Goal: Communication & Community: Answer question/provide support

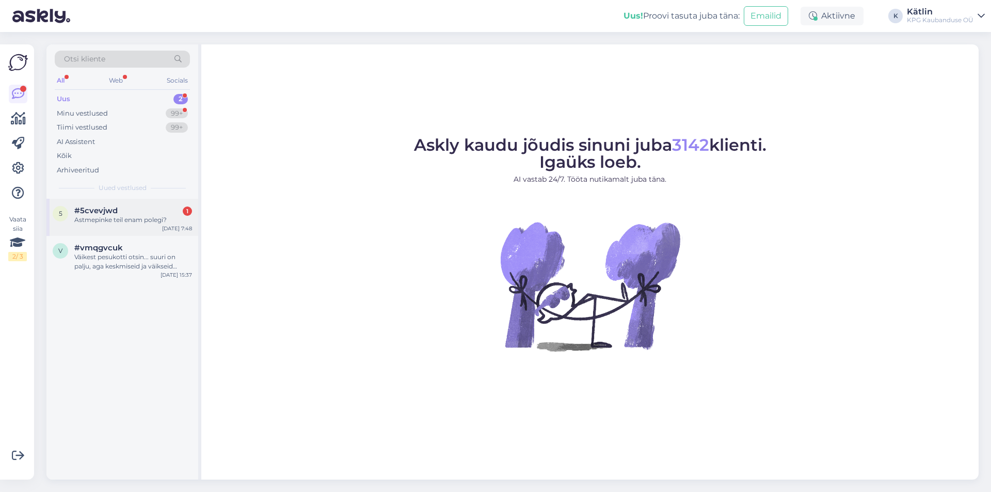
click at [142, 226] on div "5 #5cvevjwd 1 Astmepinke teil enam polegi? [DATE] 7:48" at bounding box center [122, 217] width 152 height 37
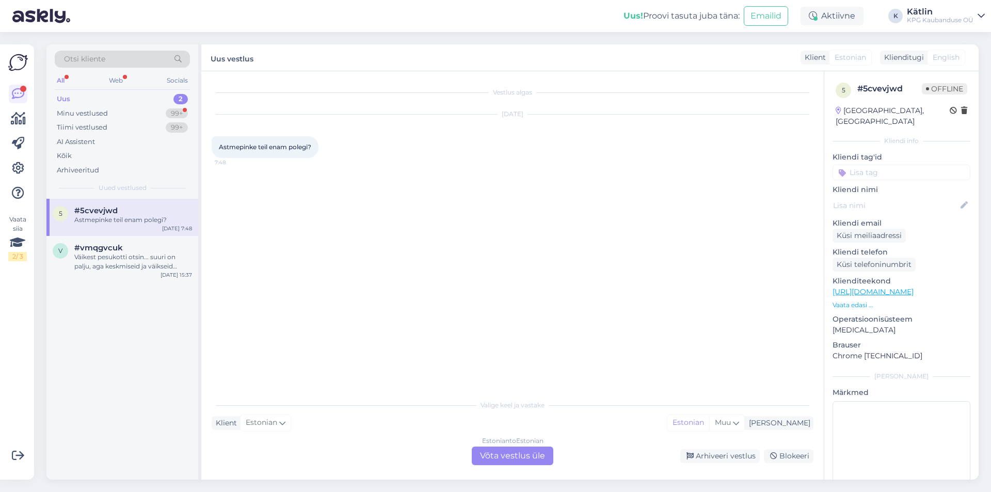
click at [847, 300] on p "Vaata edasi ..." at bounding box center [901, 304] width 138 height 9
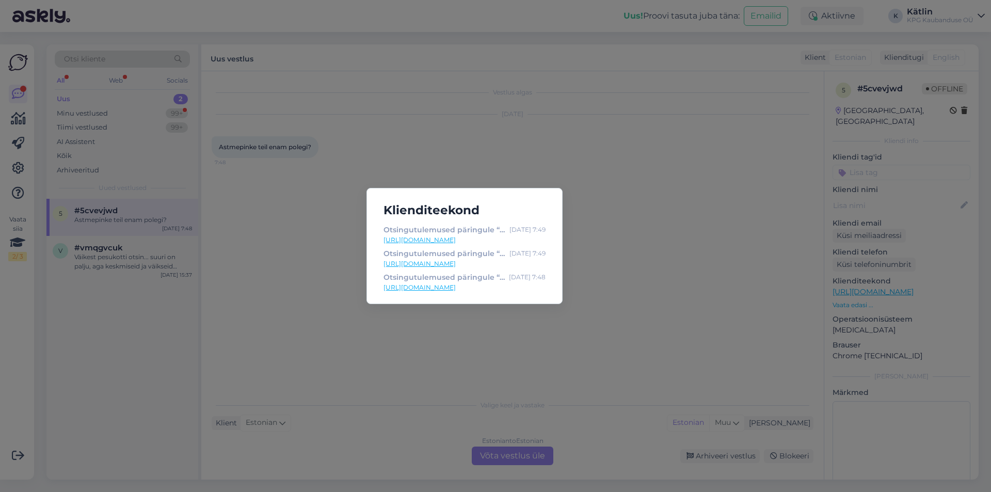
click at [687, 238] on div "Klienditeekond Otsingutulemused päringule “[PERSON_NAME]” : [DATE] 7:49 [URL][D…" at bounding box center [495, 246] width 991 height 492
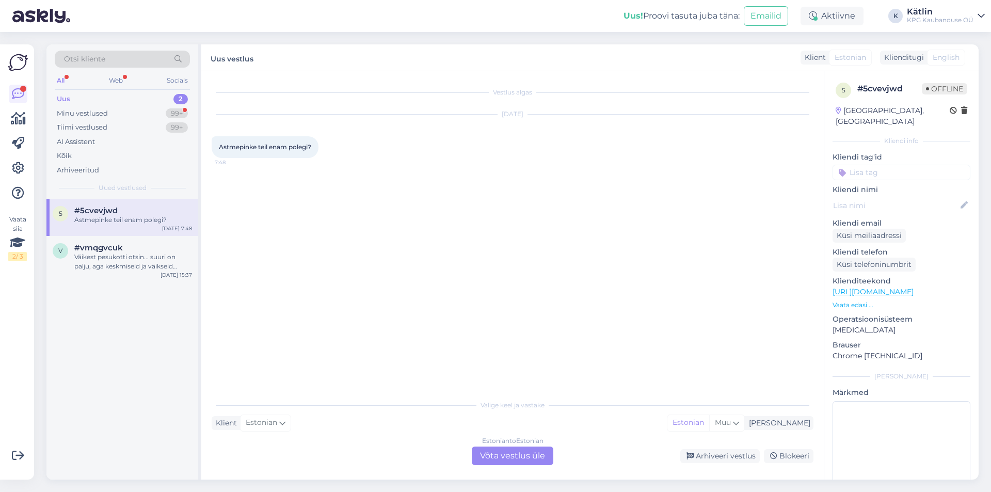
click at [512, 457] on div "Estonian to Estonian Võta vestlus üle" at bounding box center [513, 455] width 82 height 19
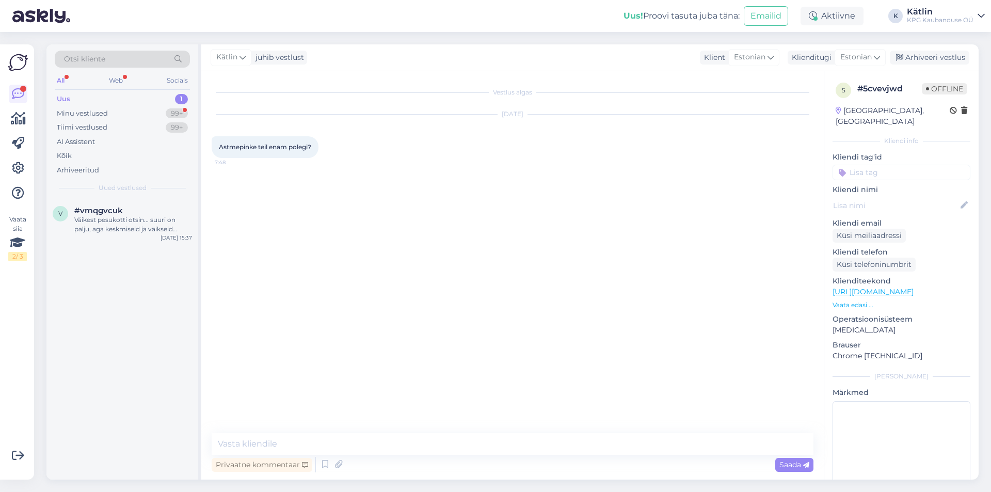
click at [328, 428] on div "Vestlus algas [DATE] Astmepinke teil enam polegi? 7:48 Privaatne kommentaar Saa…" at bounding box center [512, 275] width 622 height 408
click at [330, 436] on textarea at bounding box center [513, 444] width 602 height 22
paste textarea "[URL][DOMAIN_NAME]"
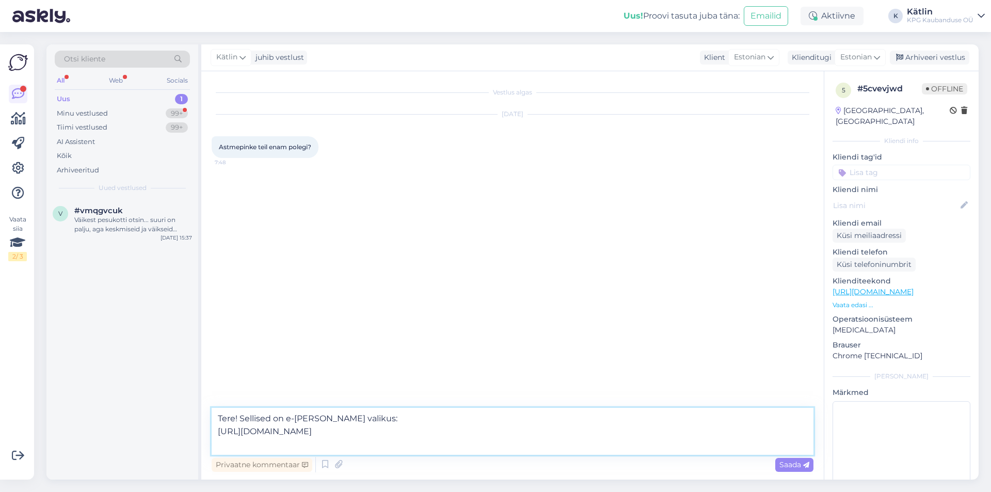
paste textarea "[URL][DOMAIN_NAME]"
type textarea "Tere! Sellised on e-[PERSON_NAME] valikus: [URL][DOMAIN_NAME] [URL][DOMAIN_NAME]"
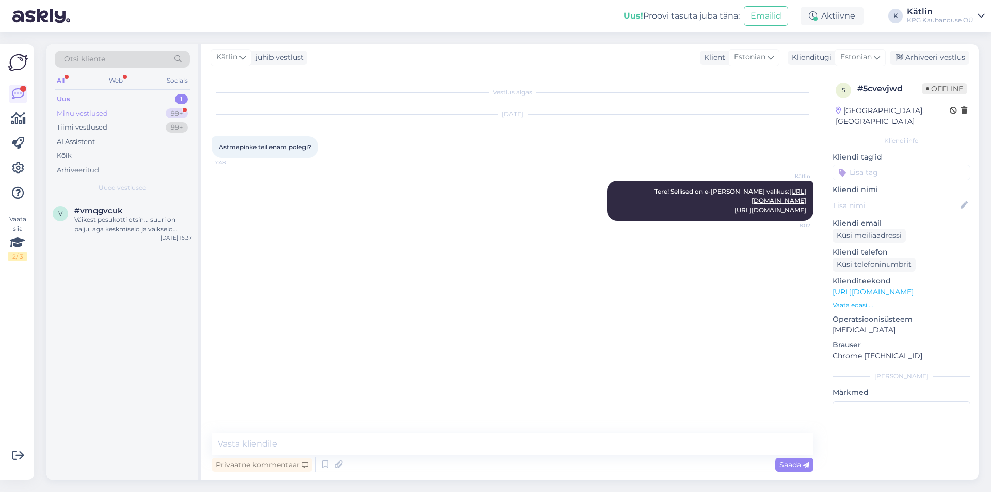
click at [115, 115] on div "Minu vestlused 99+" at bounding box center [122, 113] width 135 height 14
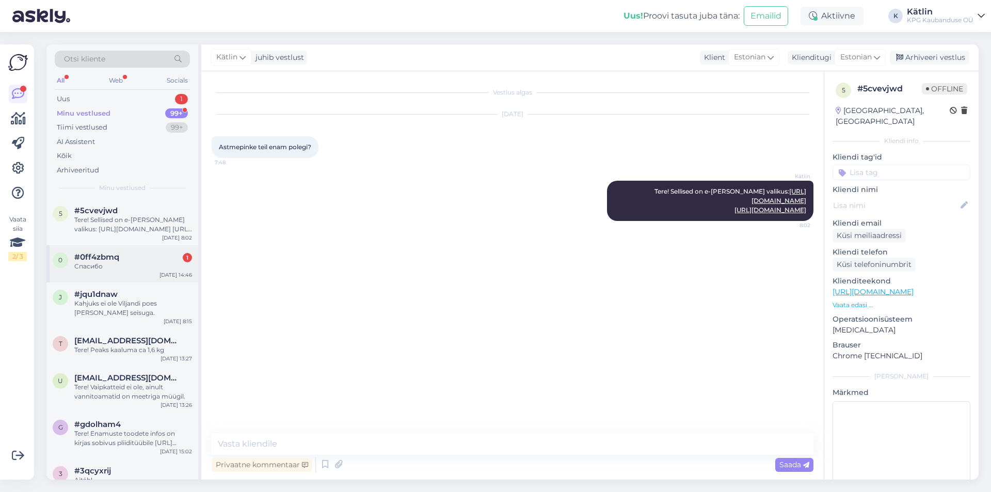
click at [125, 267] on div "Спасибо" at bounding box center [133, 266] width 118 height 9
